Goal: Find specific fact: Find specific fact

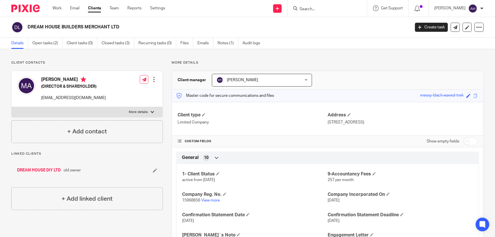
scroll to position [4, 0]
click at [335, 9] on input "Search" at bounding box center [324, 9] width 51 height 5
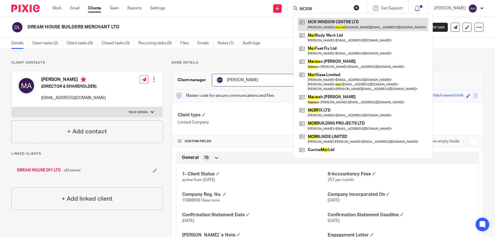
type input "MCRW"
click at [355, 24] on link at bounding box center [363, 24] width 130 height 13
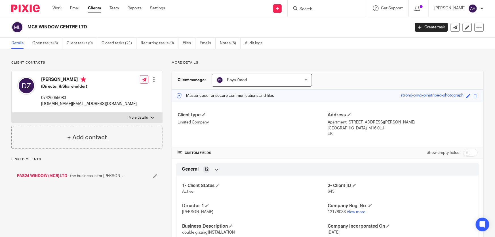
click at [73, 26] on h2 "MCR WINDOW CENTRE LTD" at bounding box center [179, 27] width 303 height 6
copy main "MCR WINDOW CENTRE LTD Create task Update from Companies House Export data Merge…"
click at [323, 8] on input "Search" at bounding box center [324, 9] width 51 height 5
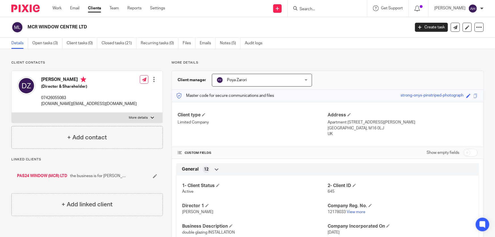
click at [71, 27] on h2 "MCR WINDOW CENTRE LTD" at bounding box center [179, 27] width 303 height 6
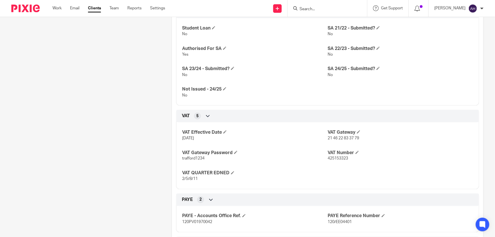
scroll to position [387, 0]
click at [330, 157] on span "425153323" at bounding box center [338, 158] width 20 height 4
copy span "425153323"
